Goal: Task Accomplishment & Management: Manage account settings

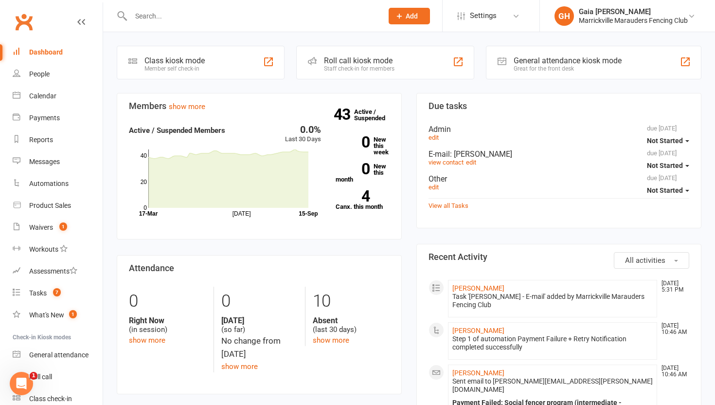
click at [206, 20] on input "text" at bounding box center [252, 16] width 248 height 14
paste input "Artemis"
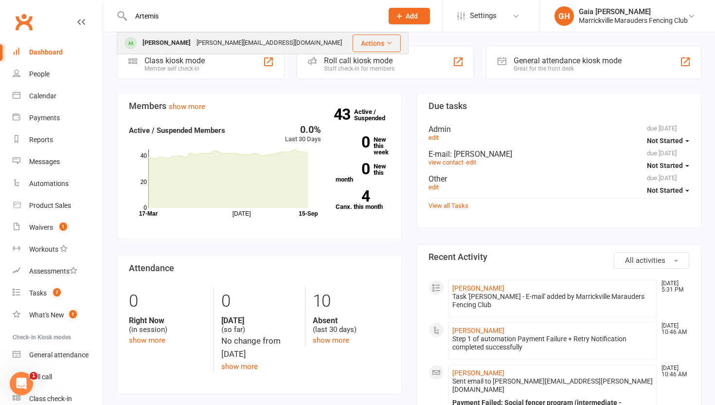
type input "Artemis"
click at [177, 47] on div "[PERSON_NAME]" at bounding box center [167, 43] width 54 height 14
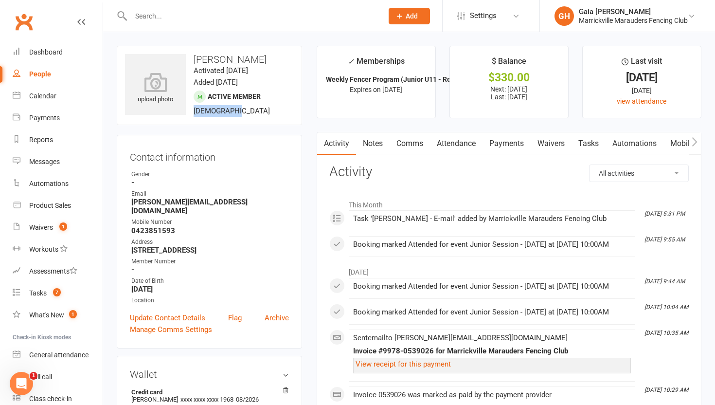
drag, startPoint x: 193, startPoint y: 113, endPoint x: 239, endPoint y: 113, distance: 46.7
click at [239, 113] on div "upload photo [PERSON_NAME] Activated [DATE] Added [DATE] Active member [DEMOGRA…" at bounding box center [209, 85] width 185 height 79
click at [219, 108] on span "[DEMOGRAPHIC_DATA]" at bounding box center [232, 111] width 76 height 9
click at [697, 143] on icon "button" at bounding box center [695, 142] width 6 height 10
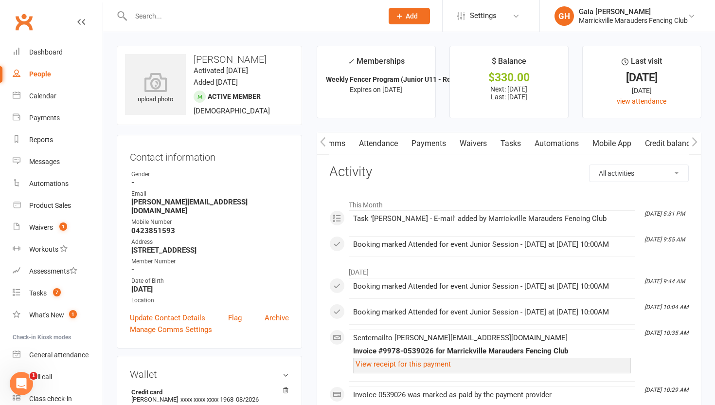
click at [697, 143] on icon "button" at bounding box center [695, 142] width 6 height 10
click at [695, 140] on icon "button" at bounding box center [694, 141] width 5 height 9
click at [322, 142] on icon "button" at bounding box center [322, 141] width 5 height 9
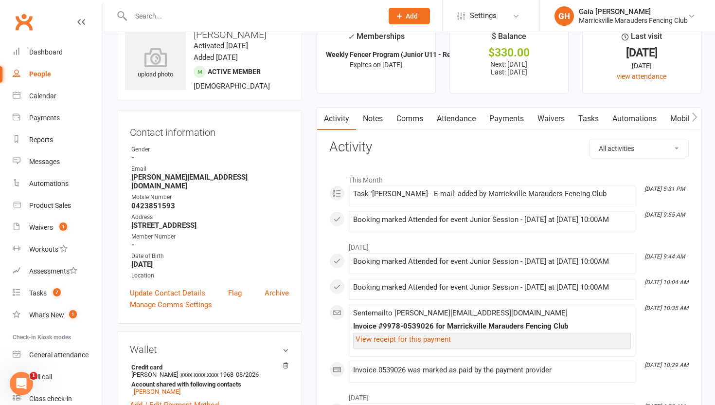
scroll to position [26, 0]
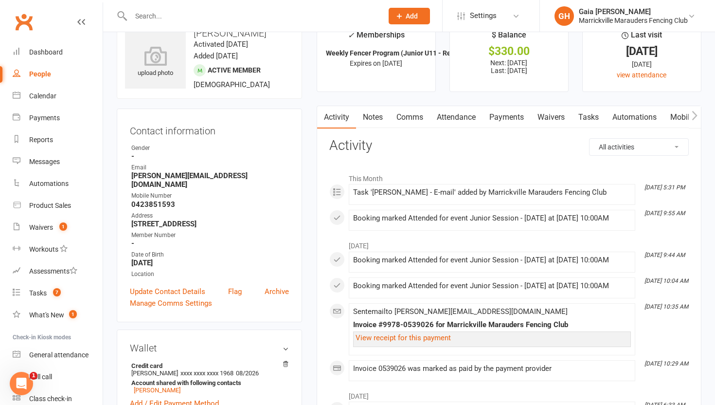
drag, startPoint x: 181, startPoint y: 254, endPoint x: 217, endPoint y: 255, distance: 36.0
click at [217, 258] on strong "[DATE]" at bounding box center [210, 262] width 158 height 9
drag, startPoint x: 217, startPoint y: 255, endPoint x: 378, endPoint y: 254, distance: 161.0
click at [378, 254] on div "August [DATE] 9:44 AM Booking marked Attended for event Junior Session - [DATE]…" at bounding box center [508, 307] width 359 height 145
click at [66, 222] on link "Waivers 1" at bounding box center [58, 227] width 90 height 22
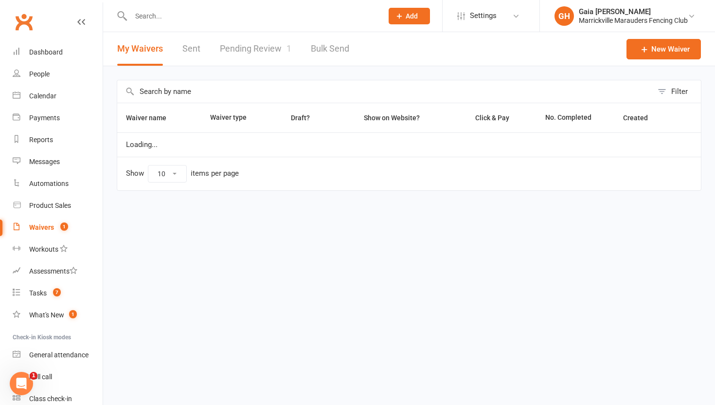
click at [249, 62] on link "Pending Review 1" at bounding box center [256, 49] width 72 height 34
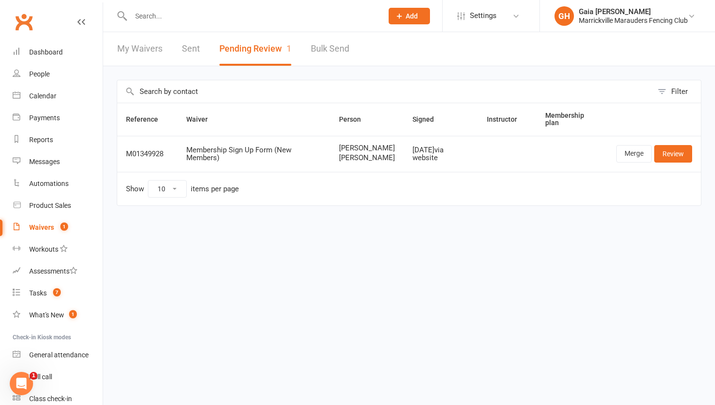
drag, startPoint x: 496, startPoint y: 164, endPoint x: 532, endPoint y: 159, distance: 36.4
click at [532, 159] on td at bounding box center [507, 154] width 58 height 36
click at [176, 24] on div at bounding box center [246, 16] width 259 height 32
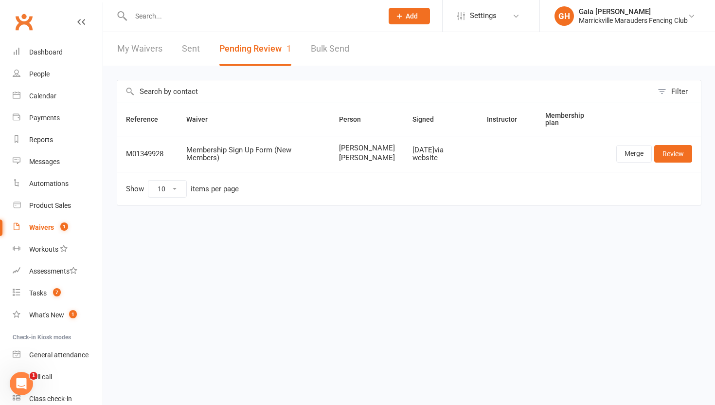
click at [146, 14] on input "text" at bounding box center [252, 16] width 248 height 14
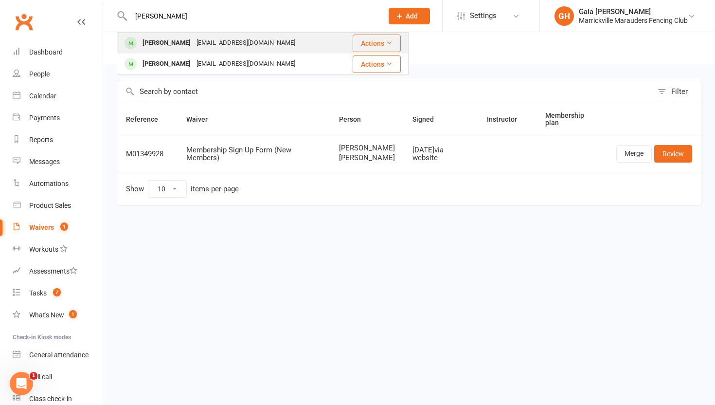
type input "[PERSON_NAME]"
click at [171, 47] on div "[PERSON_NAME]" at bounding box center [167, 43] width 54 height 14
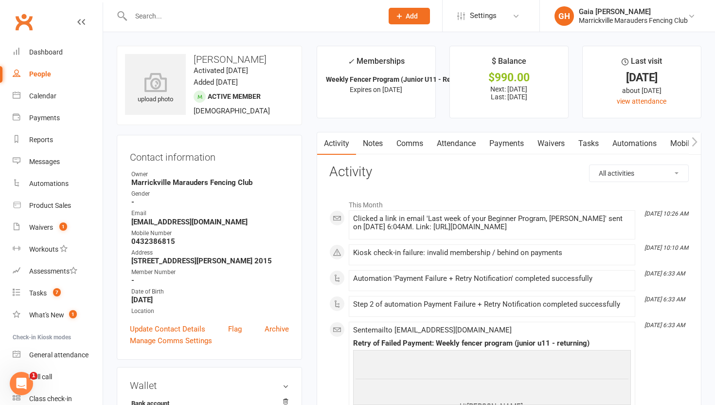
click at [510, 148] on link "Payments" at bounding box center [507, 143] width 48 height 22
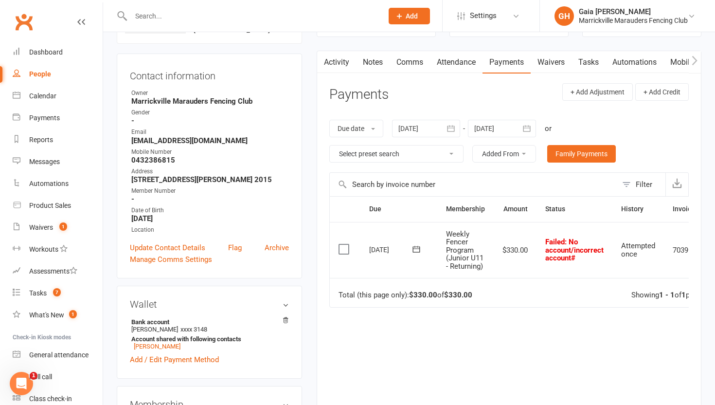
scroll to position [79, 0]
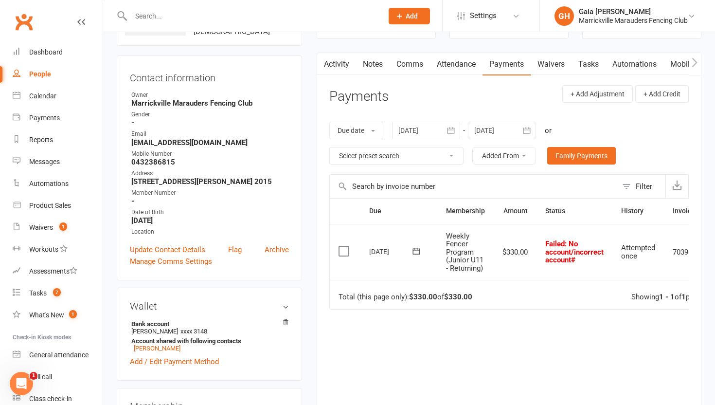
click at [421, 132] on div at bounding box center [426, 131] width 68 height 18
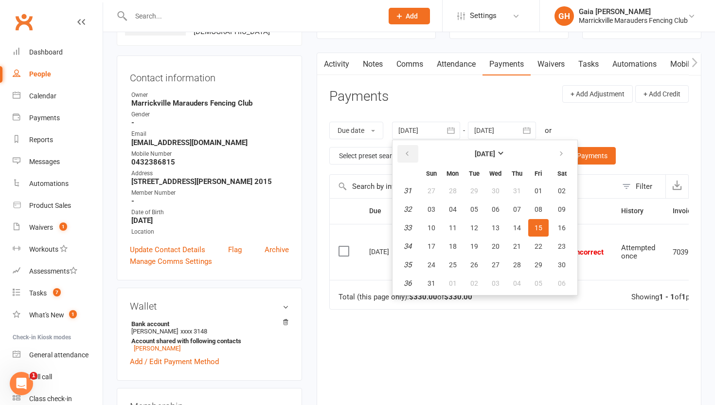
click at [408, 153] on icon "button" at bounding box center [407, 154] width 7 height 8
click at [428, 190] on button "01" at bounding box center [431, 191] width 20 height 18
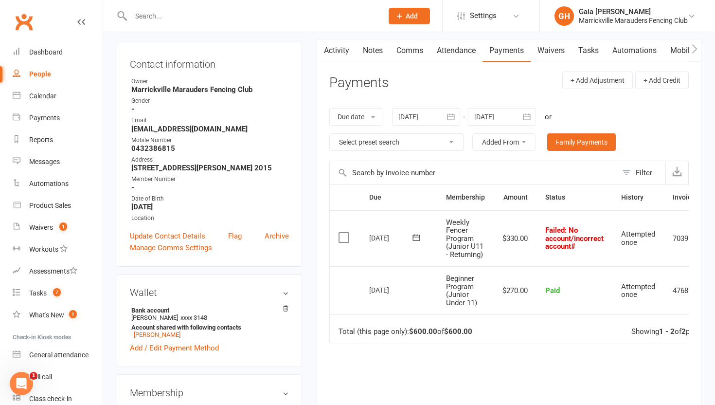
scroll to position [95, 0]
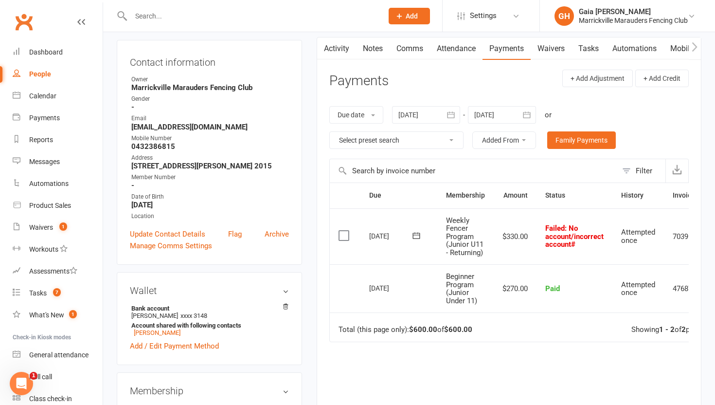
click at [435, 113] on div at bounding box center [426, 115] width 68 height 18
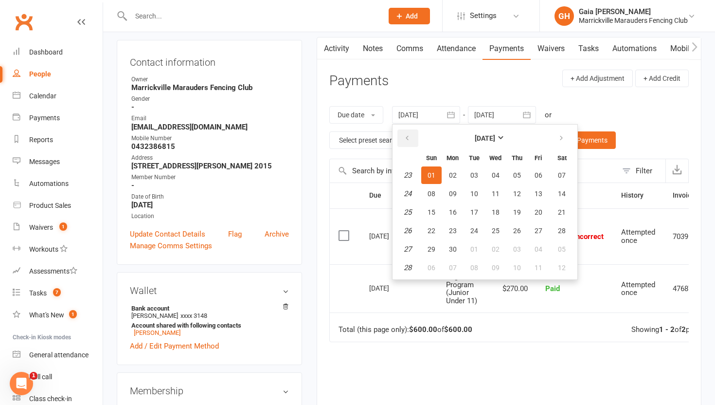
click at [408, 134] on icon "button" at bounding box center [407, 138] width 7 height 8
click at [423, 213] on button "09" at bounding box center [431, 212] width 20 height 18
type input "[DATE]"
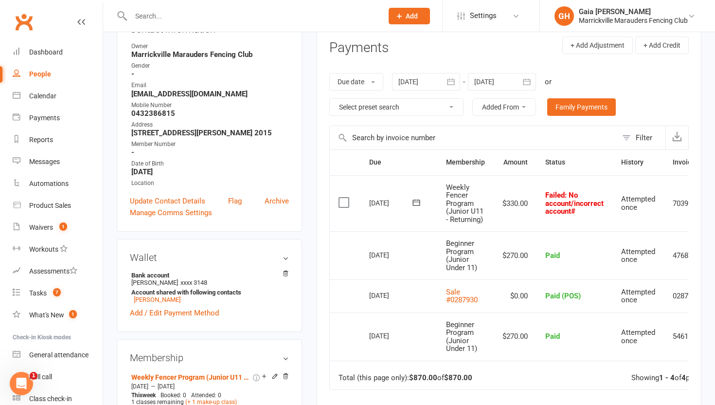
scroll to position [128, 0]
click at [39, 290] on div "Tasks" at bounding box center [38, 293] width 18 height 8
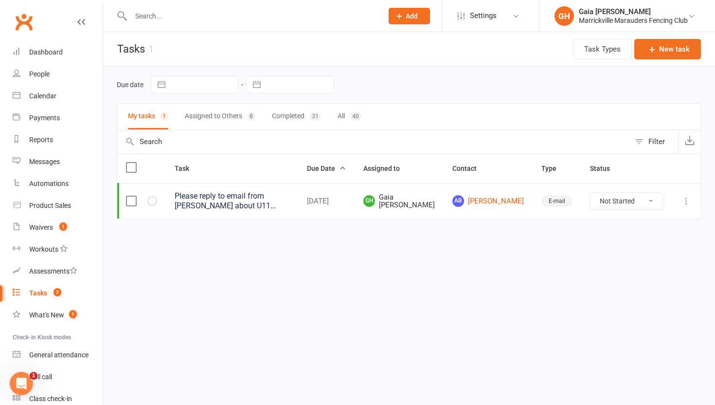
click at [217, 119] on button "Assigned to Others 8" at bounding box center [220, 117] width 71 height 26
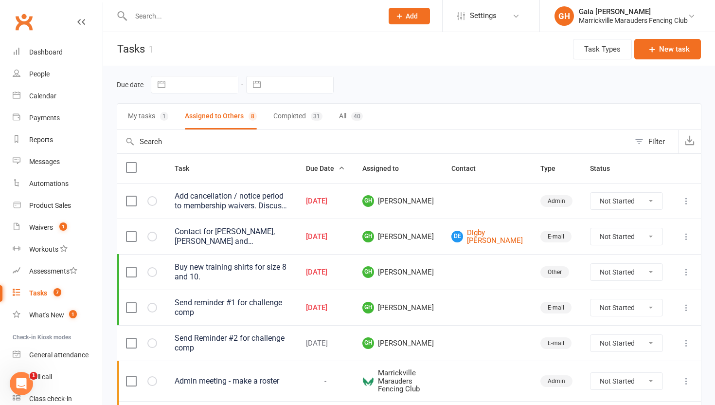
click at [156, 117] on button "My tasks 1" at bounding box center [148, 117] width 40 height 26
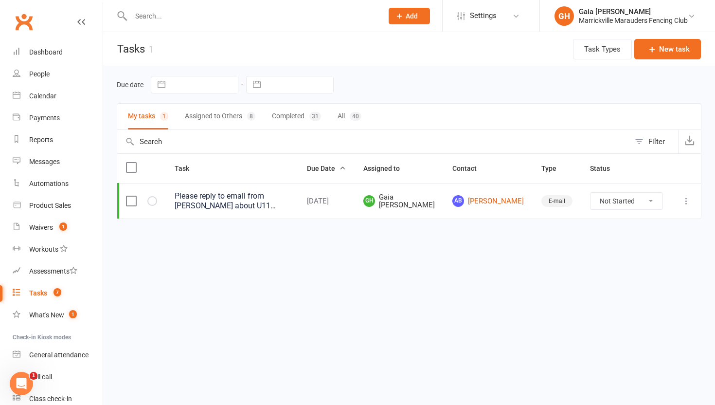
click at [642, 201] on select "Not Started In Progress Waiting Complete" at bounding box center [627, 201] width 72 height 17
click at [591, 193] on select "Not Started In Progress Waiting Complete" at bounding box center [627, 201] width 72 height 17
select select "unstarted"
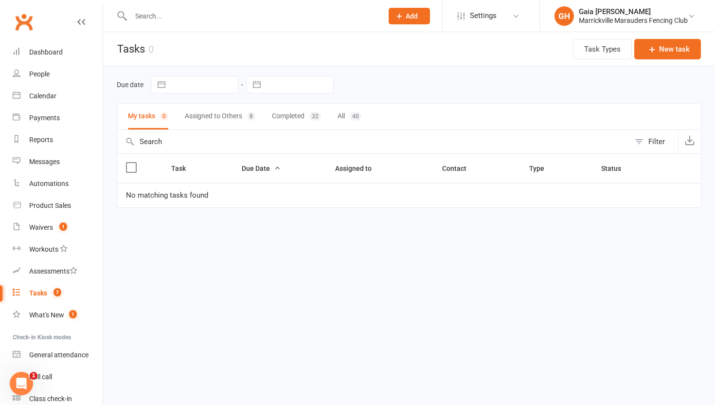
click at [224, 126] on button "Assigned to Others 8" at bounding box center [220, 117] width 71 height 26
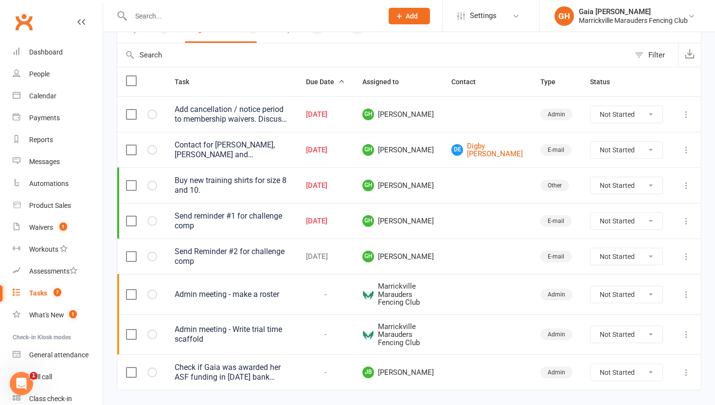
scroll to position [83, 0]
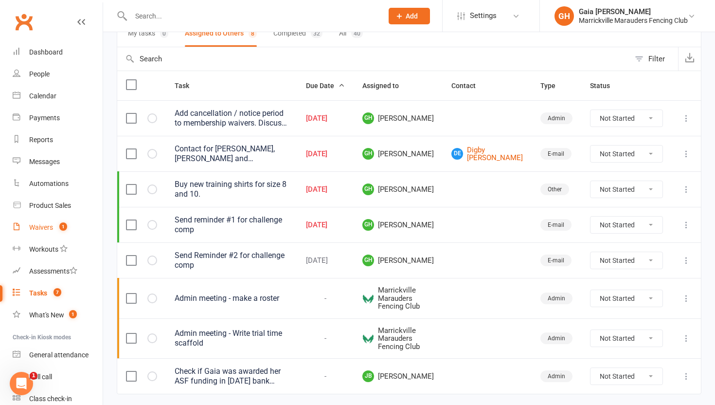
click at [60, 224] on span "1" at bounding box center [63, 226] width 8 height 8
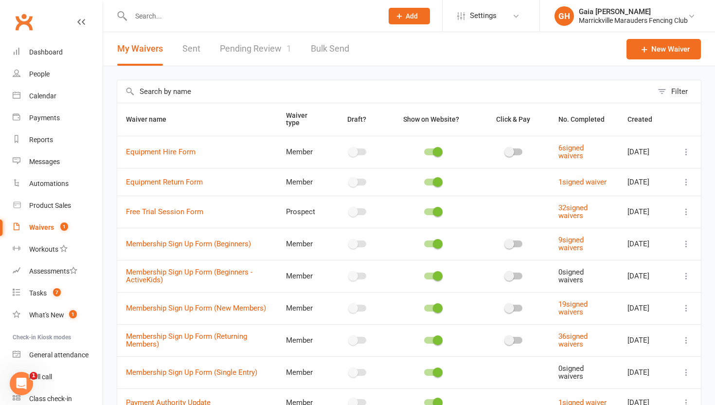
click at [248, 53] on link "Pending Review 1" at bounding box center [256, 49] width 72 height 34
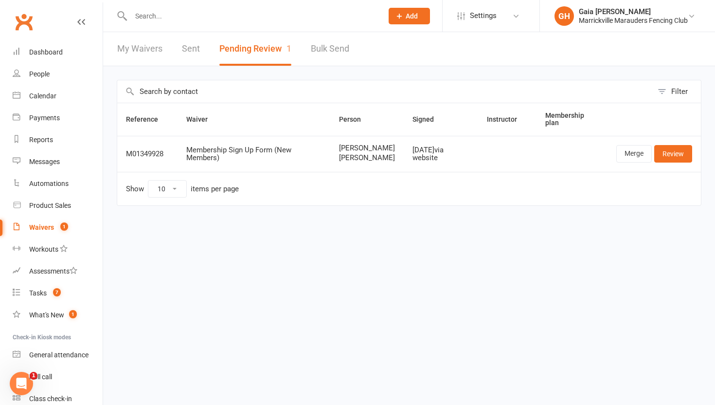
click at [204, 155] on div "Membership Sign Up Form (New Members)" at bounding box center [253, 154] width 135 height 16
click at [669, 160] on link "Review" at bounding box center [673, 154] width 38 height 18
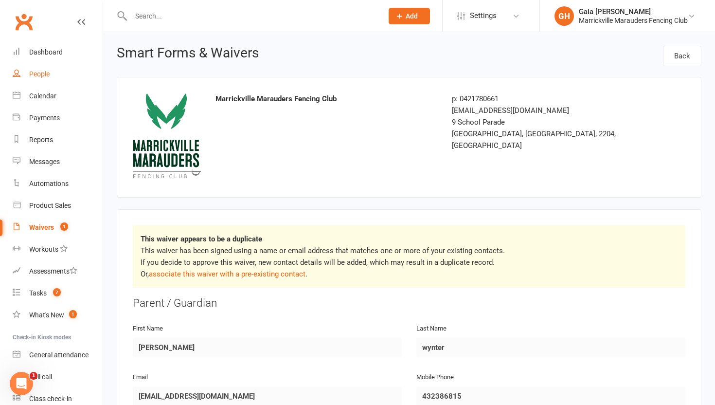
click at [41, 77] on div "People" at bounding box center [39, 74] width 20 height 8
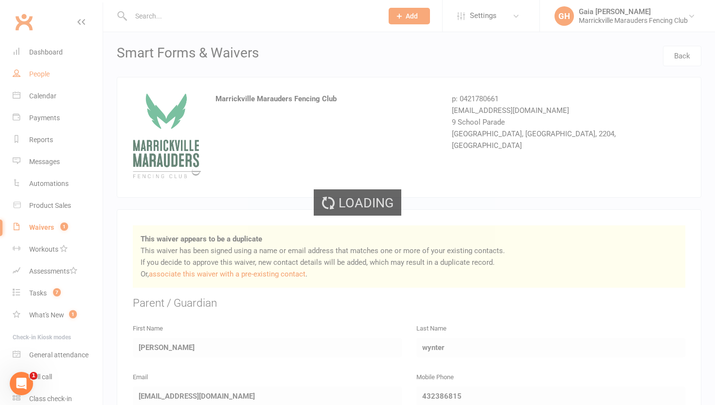
select select "100"
